Goal: Transaction & Acquisition: Purchase product/service

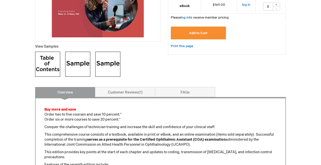
scroll to position [159, 0]
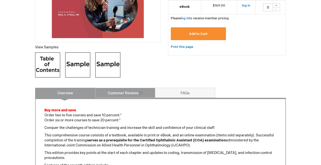
click at [116, 94] on link "Customer Reviews 1" at bounding box center [125, 93] width 60 height 10
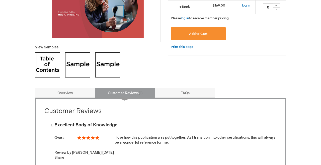
scroll to position [150, 0]
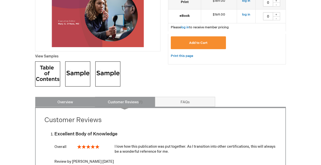
click at [56, 98] on link "Overview" at bounding box center [65, 102] width 60 height 10
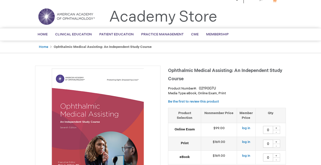
scroll to position [0, 0]
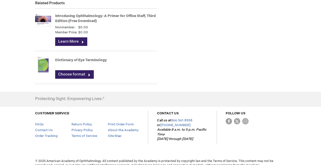
scroll to position [393, 0]
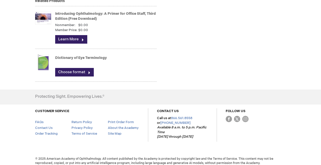
click at [63, 72] on link "Choose format" at bounding box center [74, 72] width 39 height 9
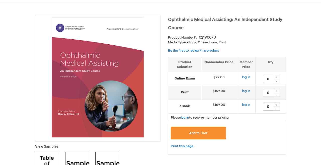
scroll to position [59, 0]
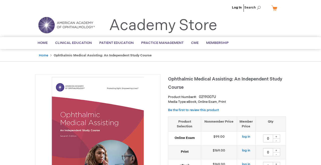
type input "0"
